Goal: Task Accomplishment & Management: Manage account settings

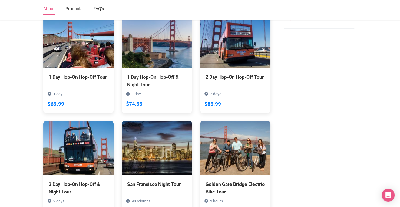
scroll to position [319, 0]
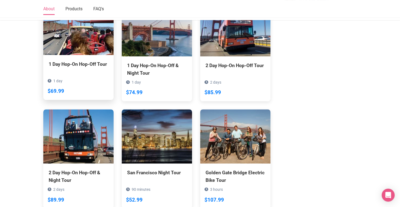
click at [89, 36] on img at bounding box center [78, 28] width 70 height 54
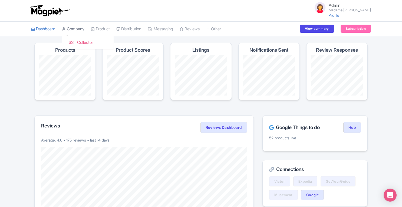
click at [79, 28] on link "Company" at bounding box center [73, 29] width 22 height 15
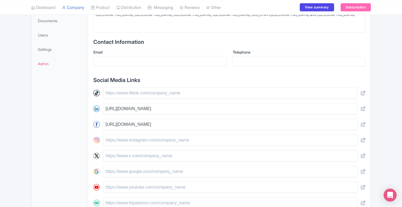
scroll to position [179, 0]
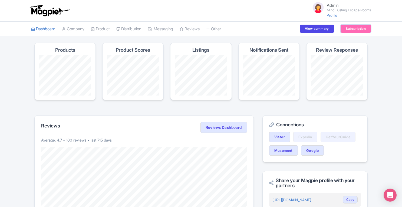
click at [360, 30] on link "Subscription" at bounding box center [356, 29] width 30 height 8
click at [106, 29] on link "Product" at bounding box center [100, 29] width 19 height 15
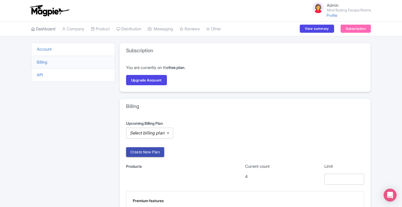
click at [46, 29] on link "Dashboard" at bounding box center [43, 29] width 24 height 15
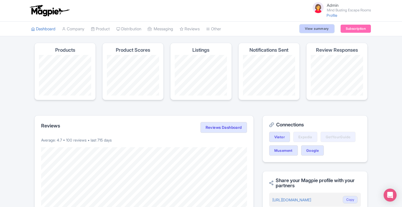
click at [313, 32] on link "View summary" at bounding box center [317, 29] width 34 height 8
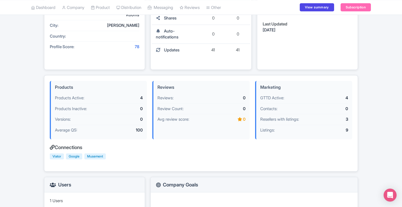
scroll to position [125, 0]
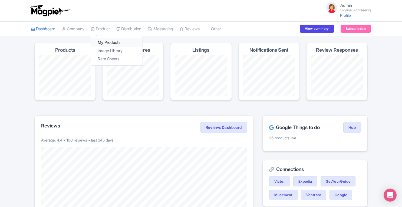
click at [113, 42] on link "My Products" at bounding box center [116, 42] width 51 height 8
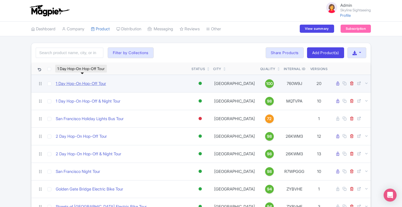
click at [102, 83] on link "1 Day Hop-On Hop-Off Tour" at bounding box center [81, 84] width 50 height 6
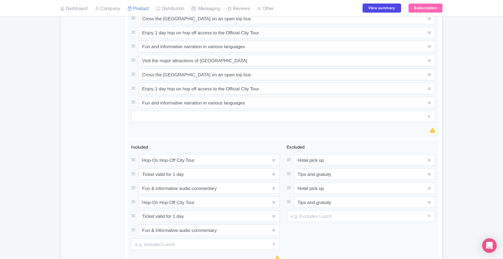
scroll to position [381, 0]
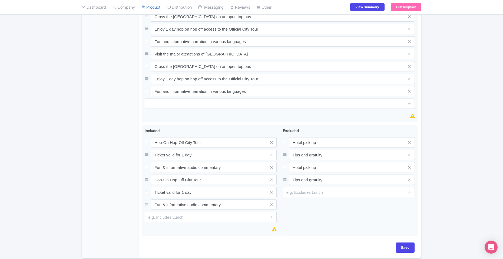
drag, startPoint x: 402, startPoint y: 0, endPoint x: 125, endPoint y: 102, distance: 295.7
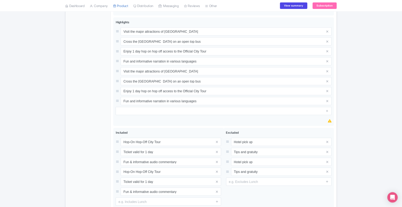
scroll to position [346, 0]
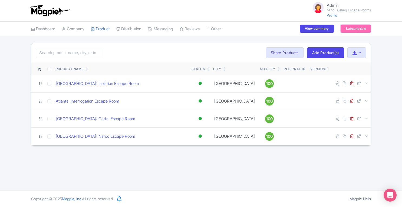
click at [352, 30] on link "Subscription" at bounding box center [356, 29] width 30 height 8
click at [330, 15] on link "Profile" at bounding box center [332, 15] width 11 height 5
click at [74, 28] on link "Company" at bounding box center [73, 29] width 22 height 15
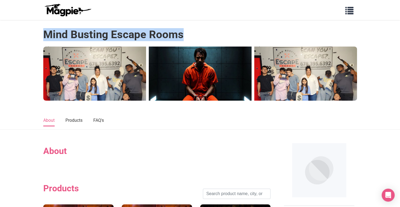
drag, startPoint x: 45, startPoint y: 35, endPoint x: 201, endPoint y: 38, distance: 155.7
click at [201, 38] on div "Mind Busting Escape Rooms" at bounding box center [200, 37] width 314 height 18
copy h1 "Mind Busting Escape Rooms"
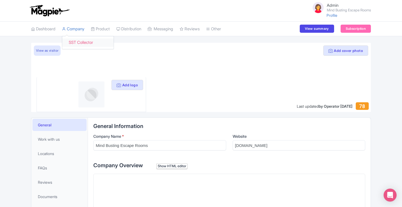
click at [80, 41] on link "SST Collector" at bounding box center [87, 42] width 51 height 8
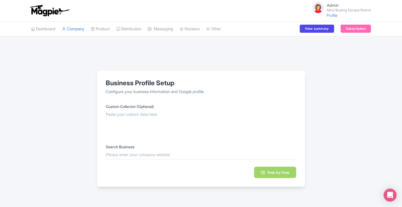
click at [158, 150] on div "Search Business" at bounding box center [201, 151] width 191 height 14
click at [154, 155] on input "text" at bounding box center [201, 155] width 191 height 6
paste input "Mind Busting Escape Rooms"
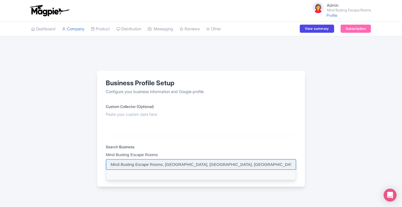
click at [156, 162] on input at bounding box center [201, 164] width 190 height 10
type input "Mind Busting Escape Rooms, [GEOGRAPHIC_DATA], [GEOGRAPHIC_DATA], [GEOGRAPHIC_DA…"
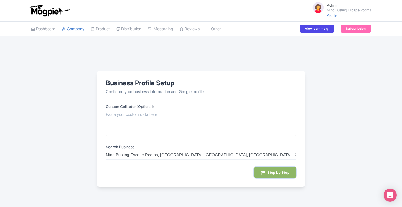
click at [275, 172] on button "Step by Step" at bounding box center [275, 172] width 42 height 11
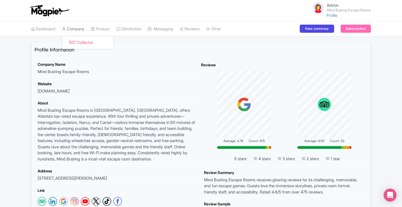
click at [80, 30] on link "Company" at bounding box center [73, 29] width 22 height 15
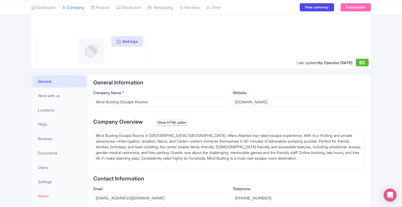
scroll to position [44, 0]
click at [43, 123] on span "FAQs" at bounding box center [42, 124] width 9 height 6
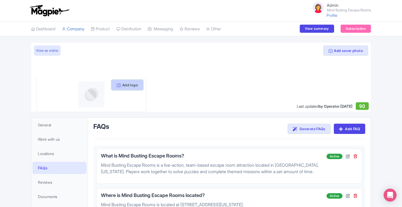
click at [132, 85] on button "Add logo" at bounding box center [128, 85] width 32 height 10
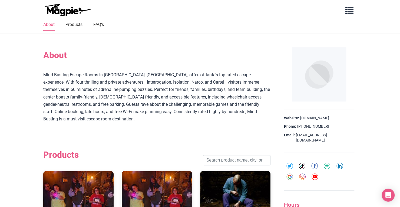
scroll to position [112, 0]
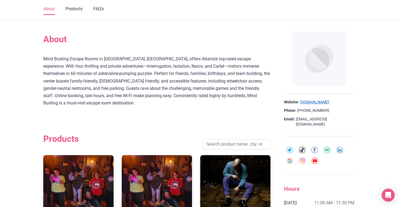
click at [320, 103] on link "[DOMAIN_NAME]" at bounding box center [314, 102] width 29 height 5
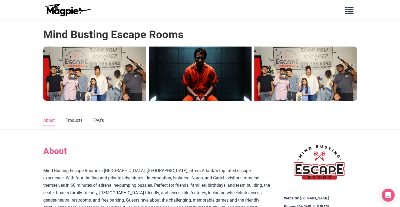
scroll to position [9, 0]
